Goal: Find specific page/section: Find specific page/section

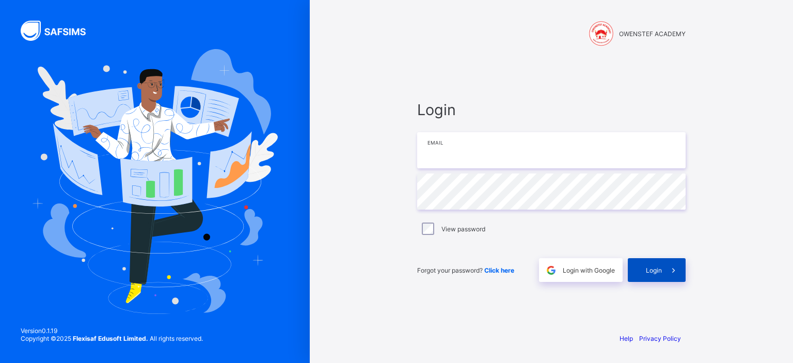
type input "**********"
click at [664, 268] on span at bounding box center [674, 270] width 24 height 24
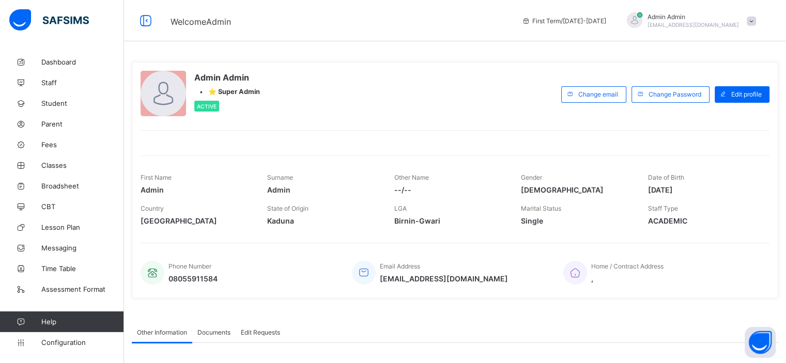
click at [411, 88] on div "Admin Admin • ⭐ Super Admin Active" at bounding box center [348, 94] width 415 height 47
click at [53, 81] on span "Staff" at bounding box center [82, 83] width 83 height 8
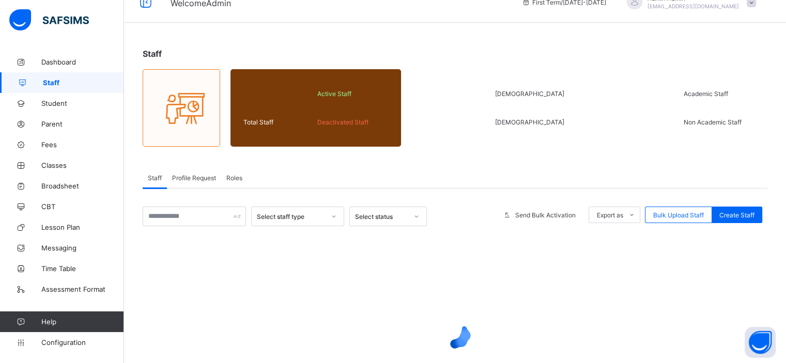
scroll to position [37, 0]
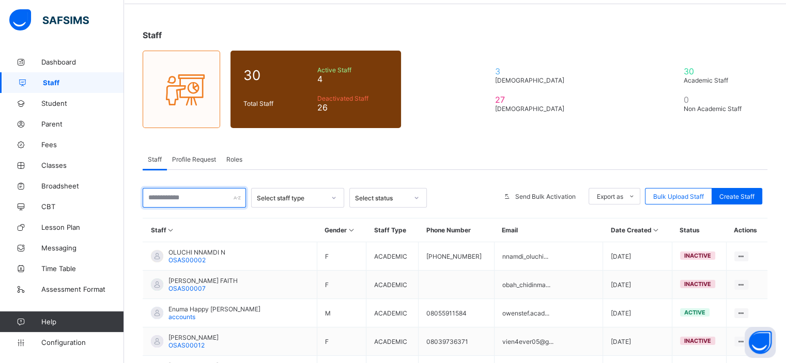
click at [196, 196] on input "text" at bounding box center [194, 198] width 103 height 20
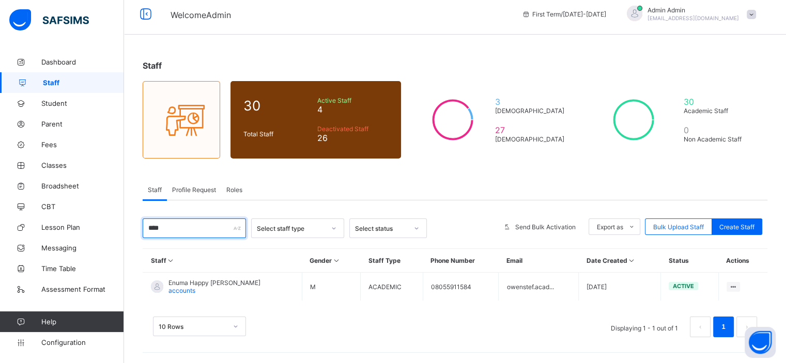
scroll to position [6, 0]
type input "****"
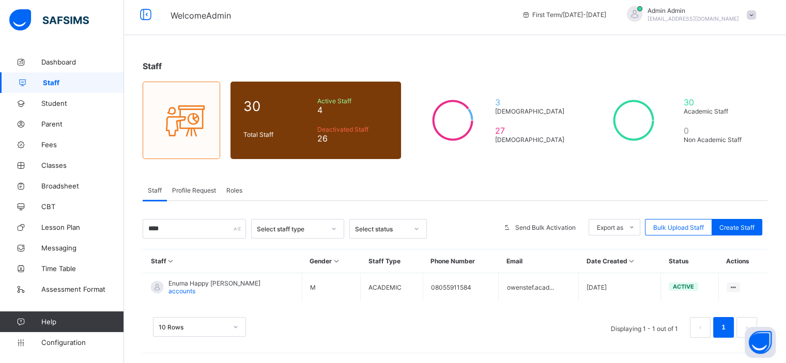
click at [428, 173] on div "Staff 30 Total Staff Active Staff 4 Deactivated Staff 26 3 [DEMOGRAPHIC_DATA] 2…" at bounding box center [455, 204] width 662 height 318
click at [56, 129] on link "Parent" at bounding box center [62, 124] width 124 height 21
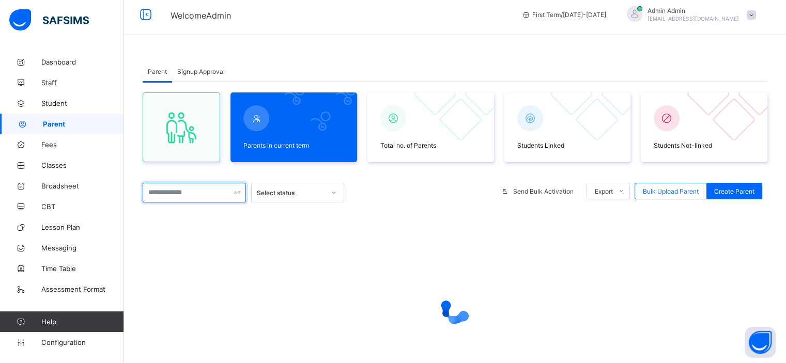
click at [182, 185] on input "text" at bounding box center [194, 193] width 103 height 20
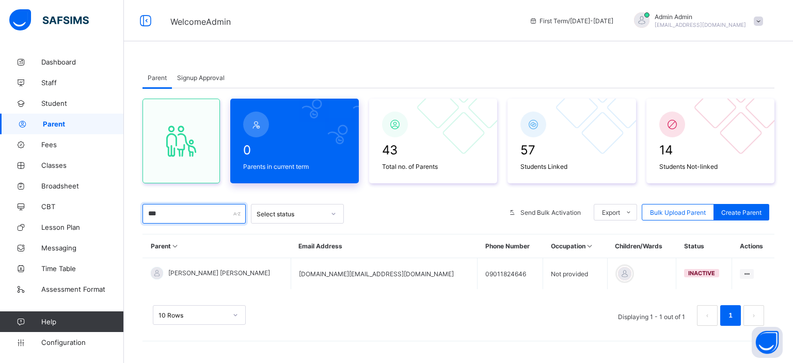
type input "***"
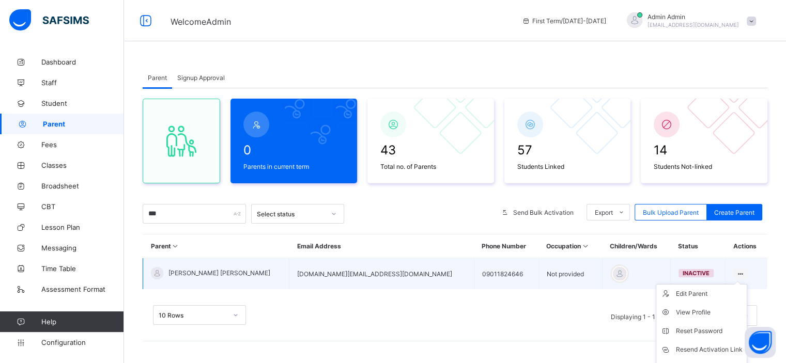
click at [740, 284] on ul "Edit Parent View Profile Reset Password Resend Activation Link Change Email Lin…" at bounding box center [701, 349] width 91 height 131
click at [743, 271] on icon at bounding box center [740, 274] width 9 height 8
click at [697, 291] on div "Edit Parent" at bounding box center [709, 294] width 67 height 10
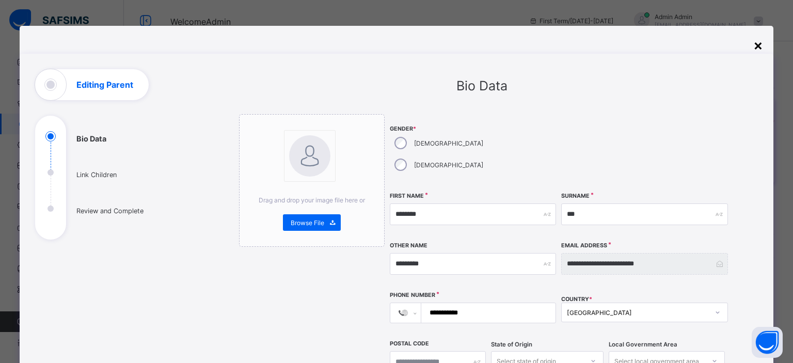
click at [756, 46] on div "×" at bounding box center [759, 45] width 10 height 18
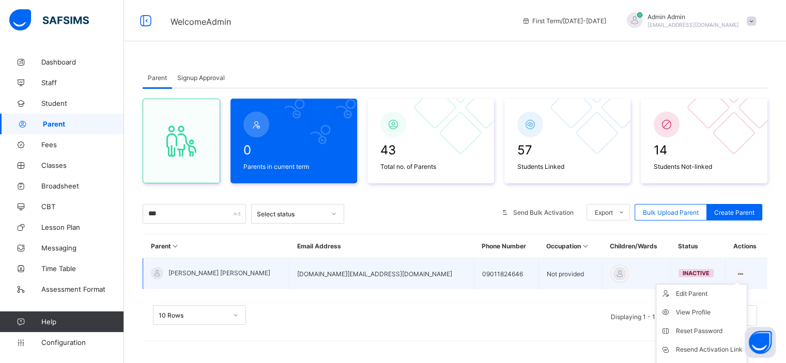
click at [741, 271] on icon at bounding box center [740, 274] width 9 height 8
click at [723, 307] on div "View Profile" at bounding box center [709, 312] width 67 height 10
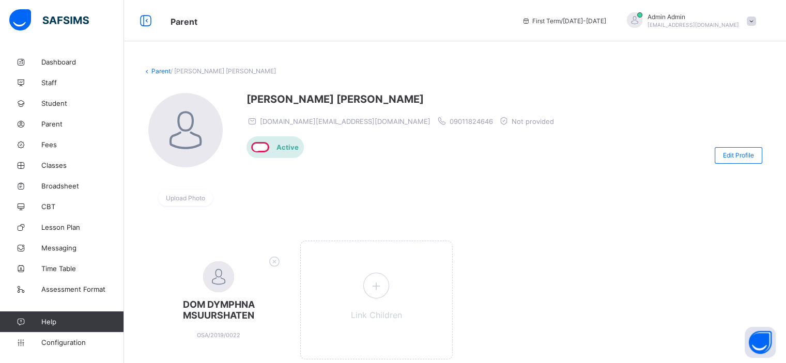
click at [466, 186] on div "[PERSON_NAME] [PERSON_NAME] [DOMAIN_NAME][EMAIL_ADDRESS][DOMAIN_NAME] 090118246…" at bounding box center [402, 155] width 313 height 124
click at [158, 73] on link "Parent" at bounding box center [160, 71] width 19 height 8
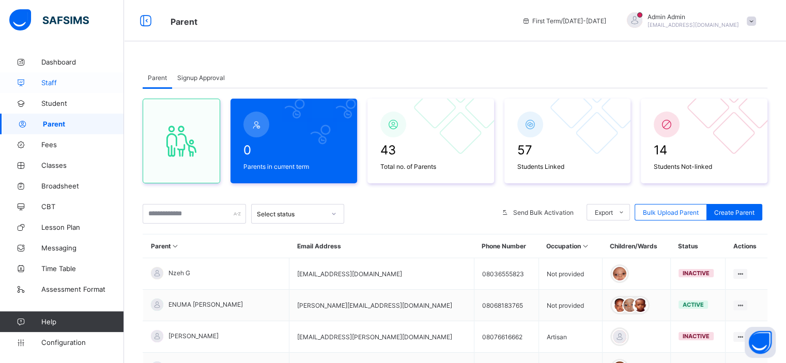
click at [54, 80] on span "Staff" at bounding box center [82, 83] width 83 height 8
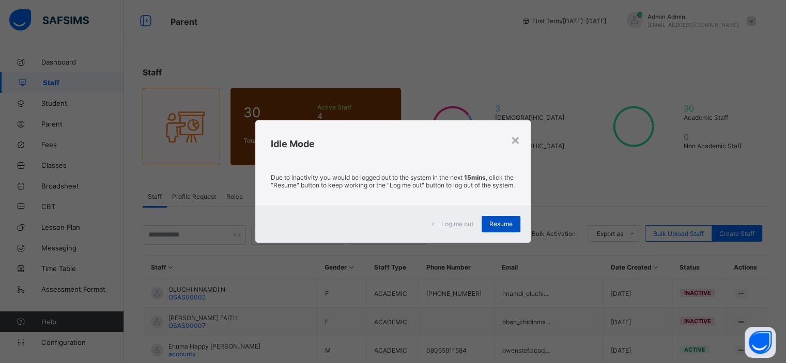
click at [511, 228] on span "Resume" at bounding box center [500, 224] width 23 height 8
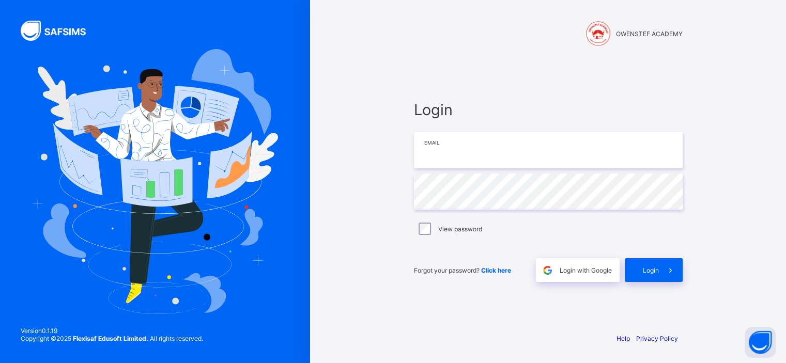
type input "**********"
